Goal: Task Accomplishment & Management: Complete application form

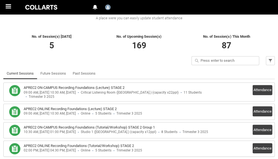
scroll to position [114, 0]
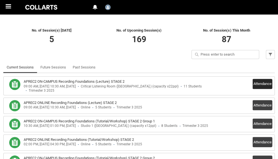
click at [259, 79] on button "Attendance" at bounding box center [262, 84] width 20 height 10
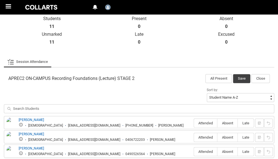
scroll to position [143, 0]
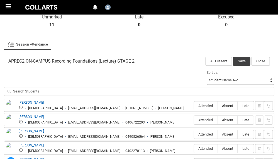
click at [226, 103] on span "Absent" at bounding box center [227, 105] width 20 height 4
click at [217, 105] on input "Absent" at bounding box center [217, 105] width 0 height 0
type lightning-radio-group "Absent"
radio input "true"
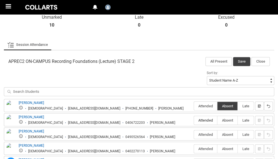
click at [207, 118] on span "Attended" at bounding box center [205, 120] width 23 height 4
click at [194, 120] on input "Attended" at bounding box center [194, 120] width 0 height 0
type lightning-radio-group "Attended"
radio input "true"
click at [210, 132] on span "Attended" at bounding box center [205, 134] width 23 height 4
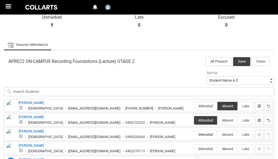
click at [194, 134] on input "Attended" at bounding box center [194, 134] width 0 height 0
type lightning-radio-group "Attended"
radio input "true"
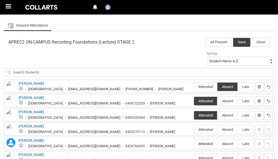
scroll to position [168, 0]
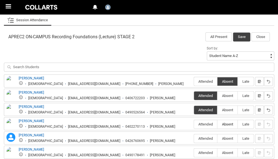
click at [223, 121] on span "Absent" at bounding box center [227, 123] width 20 height 4
click at [217, 123] on input "Absent" at bounding box center [217, 123] width 0 height 0
type lightning-radio-group "Absent"
radio input "true"
click at [225, 136] on span "Absent" at bounding box center [227, 138] width 20 height 4
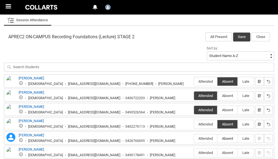
click at [217, 138] on input "Absent" at bounding box center [217, 138] width 0 height 0
type lightning-radio-group "Absent"
radio input "true"
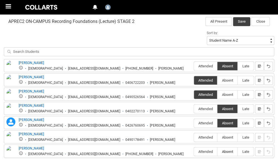
scroll to position [186, 0]
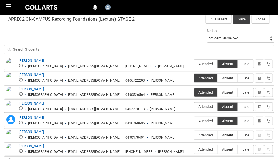
click at [230, 132] on span "Absent" at bounding box center [227, 134] width 20 height 4
click at [217, 134] on input "Absent" at bounding box center [217, 134] width 0 height 0
type lightning-radio-group "Absent"
radio input "true"
click at [229, 147] on span "Absent" at bounding box center [227, 149] width 20 height 4
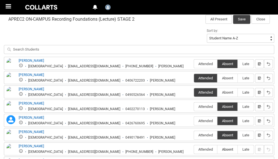
click at [217, 148] on input "Absent" at bounding box center [217, 148] width 0 height 0
type lightning-radio-group "Absent"
radio input "true"
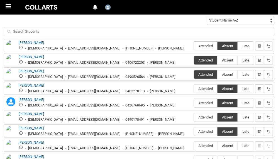
scroll to position [204, 0]
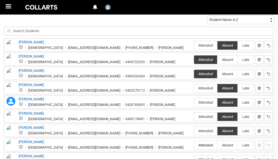
drag, startPoint x: 201, startPoint y: 107, endPoint x: 206, endPoint y: 110, distance: 6.4
click at [201, 142] on span "Attended" at bounding box center [205, 144] width 23 height 4
click at [194, 144] on input "Attended" at bounding box center [194, 144] width 0 height 0
type lightning-radio-group "Attended"
radio input "true"
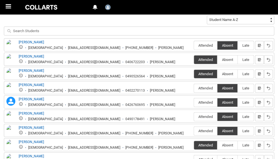
click at [228, 157] on span "Absent" at bounding box center [227, 159] width 20 height 4
click at [217, 158] on input "Absent" at bounding box center [217, 159] width 0 height 0
type lightning-radio-group "Absent"
radio input "true"
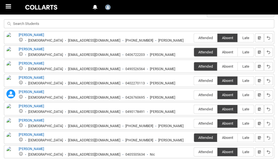
scroll to position [213, 0]
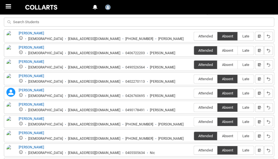
type lightning-radio-group "Attended"
radio input "true"
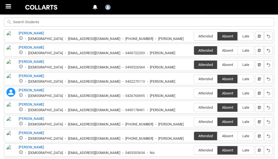
type lightning-radio-group "Absent"
radio input "true"
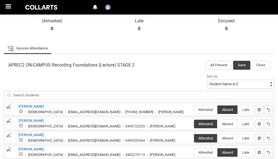
scroll to position [63, 0]
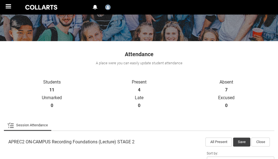
click at [243, 137] on button "Save" at bounding box center [241, 141] width 17 height 9
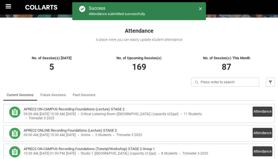
scroll to position [101, 0]
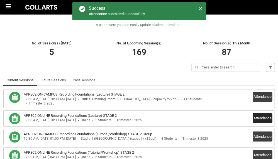
click at [266, 113] on button "Attendance" at bounding box center [262, 118] width 20 height 10
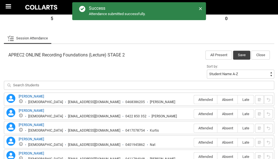
scroll to position [150, 0]
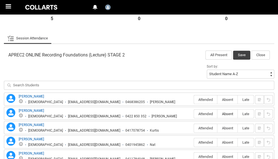
drag, startPoint x: 228, startPoint y: 64, endPoint x: 230, endPoint y: 77, distance: 12.9
click at [228, 97] on span "Absent" at bounding box center [227, 99] width 20 height 4
click at [217, 99] on input "Absent" at bounding box center [217, 99] width 0 height 0
type lightning-radio-group "Absent"
radio input "true"
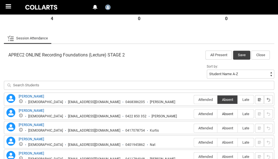
click at [229, 111] on span "Absent" at bounding box center [227, 113] width 20 height 4
click at [217, 113] on input "Absent" at bounding box center [217, 113] width 0 height 0
type lightning-radio-group "Absent"
radio input "true"
click at [229, 125] on span "Absent" at bounding box center [227, 127] width 20 height 4
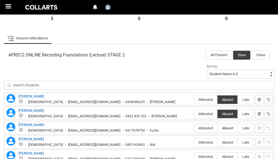
click at [217, 127] on input "Absent" at bounding box center [217, 127] width 0 height 0
type lightning-radio-group "Absent"
radio input "true"
click at [227, 140] on span "Absent" at bounding box center [227, 142] width 20 height 4
click at [217, 142] on input "Absent" at bounding box center [217, 142] width 0 height 0
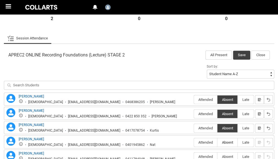
type lightning-radio-group "Absent"
radio input "true"
click at [231, 154] on span "Absent" at bounding box center [227, 156] width 20 height 4
click at [217, 156] on input "Absent" at bounding box center [217, 156] width 0 height 0
type lightning-radio-group "Absent"
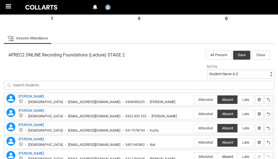
radio input "true"
click at [245, 50] on button "Save" at bounding box center [241, 54] width 17 height 9
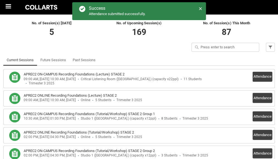
scroll to position [121, 0]
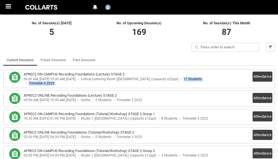
drag, startPoint x: 121, startPoint y: 45, endPoint x: 237, endPoint y: 42, distance: 115.1
click at [233, 71] on div "APREC2 ON-CAMPUS Recording Foundations (Lecture) STAGE 2 09:00 AM, [DATE] 10:30…" at bounding box center [139, 78] width 266 height 14
click at [265, 71] on button "Attendance" at bounding box center [262, 76] width 20 height 10
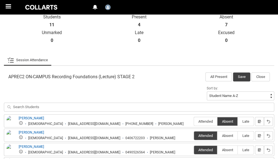
scroll to position [96, 0]
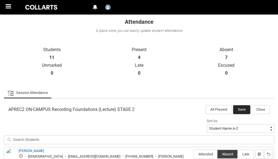
click at [237, 105] on button "Save" at bounding box center [241, 109] width 17 height 9
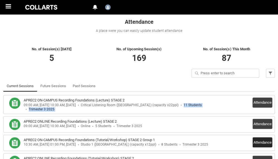
click at [258, 137] on button "Attendance" at bounding box center [262, 142] width 20 height 10
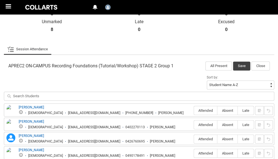
scroll to position [139, 0]
click at [231, 106] on label "Absent" at bounding box center [227, 110] width 20 height 9
click at [217, 110] on input "Absent" at bounding box center [217, 110] width 0 height 0
type lightning-radio-group "Absent"
radio input "true"
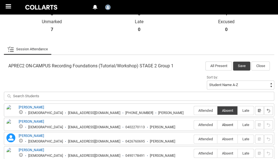
click at [229, 122] on span "Absent" at bounding box center [227, 124] width 20 height 4
click at [217, 124] on input "Absent" at bounding box center [217, 124] width 0 height 0
type lightning-radio-group "Absent"
radio input "true"
click at [226, 134] on label "Absent" at bounding box center [227, 138] width 20 height 9
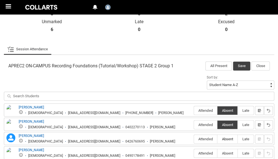
click at [217, 138] on input "Absent" at bounding box center [217, 138] width 0 height 0
type lightning-radio-group "Absent"
radio input "true"
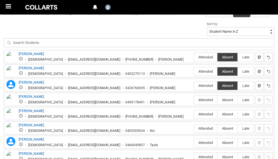
scroll to position [183, 0]
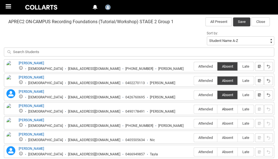
click at [225, 106] on span "Absent" at bounding box center [227, 108] width 20 height 4
click at [217, 108] on input "Absent" at bounding box center [217, 108] width 0 height 0
type lightning-radio-group "Absent"
radio input "true"
click at [225, 121] on span "Absent" at bounding box center [227, 123] width 20 height 4
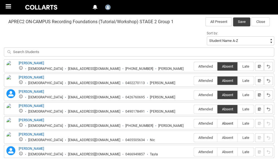
click at [217, 123] on input "Absent" at bounding box center [217, 123] width 0 height 0
type lightning-radio-group "Absent"
radio input "true"
click at [228, 135] on span "Absent" at bounding box center [227, 137] width 20 height 4
click at [217, 137] on input "Absent" at bounding box center [217, 137] width 0 height 0
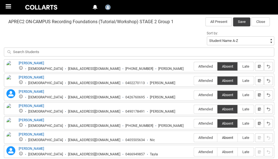
type lightning-radio-group "Absent"
radio input "true"
click at [210, 147] on label "Attended" at bounding box center [205, 151] width 23 height 9
click at [194, 151] on input "Attended" at bounding box center [194, 151] width 0 height 0
type lightning-radio-group "Attended"
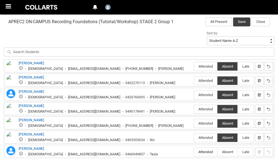
radio input "true"
type lightning-radio-group "Attended"
radio input "true"
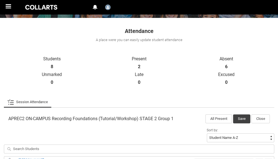
scroll to position [84, 0]
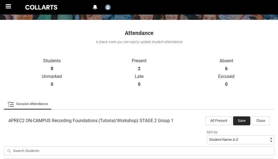
click at [242, 116] on button "Save" at bounding box center [241, 120] width 17 height 9
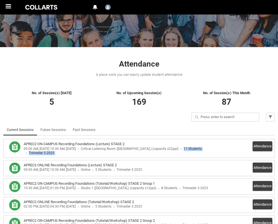
scroll to position [56, 0]
